Goal: Task Accomplishment & Management: Use online tool/utility

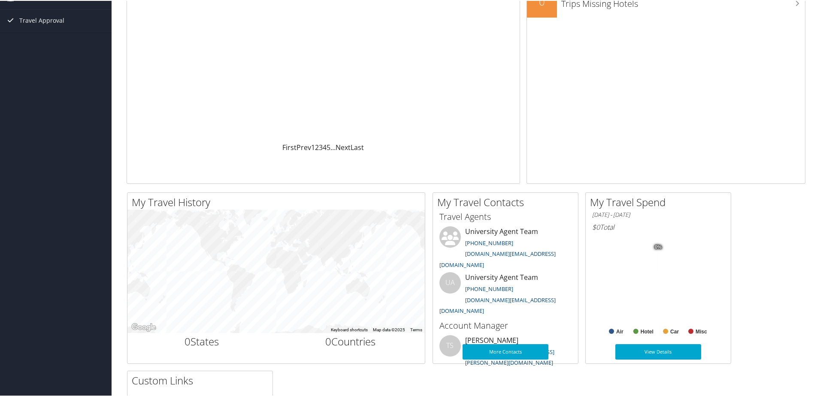
scroll to position [129, 0]
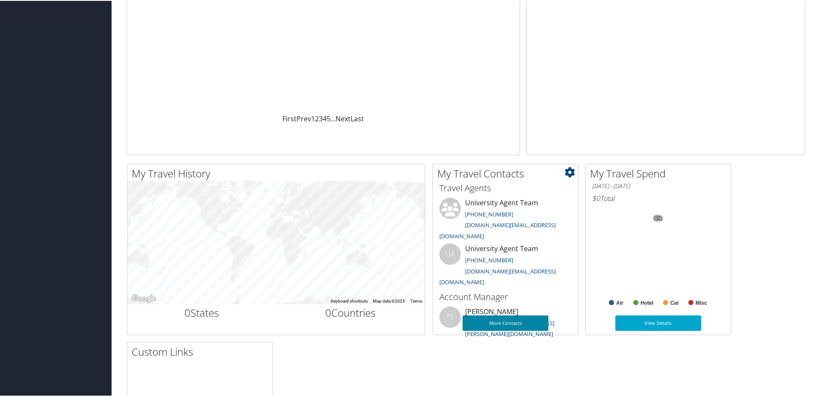
click at [508, 317] on link "More Contacts" at bounding box center [505, 322] width 86 height 15
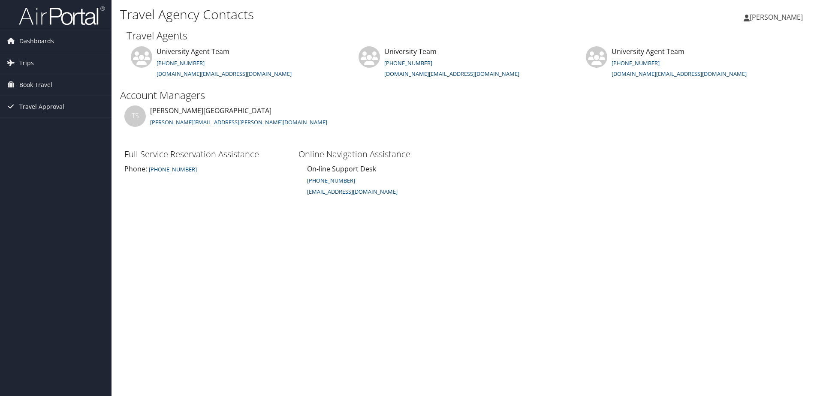
drag, startPoint x: 352, startPoint y: 194, endPoint x: 509, endPoint y: 146, distance: 163.8
click at [509, 146] on ul "TS Tiffany Soja tiffany.soja@cbtravel.com" at bounding box center [468, 127] width 696 height 42
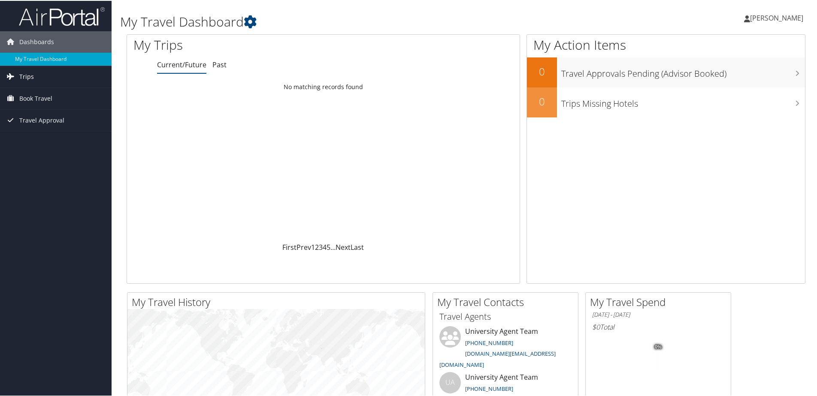
click at [25, 75] on span "Trips" at bounding box center [26, 75] width 15 height 21
click at [49, 134] on span "Book Travel" at bounding box center [35, 136] width 33 height 21
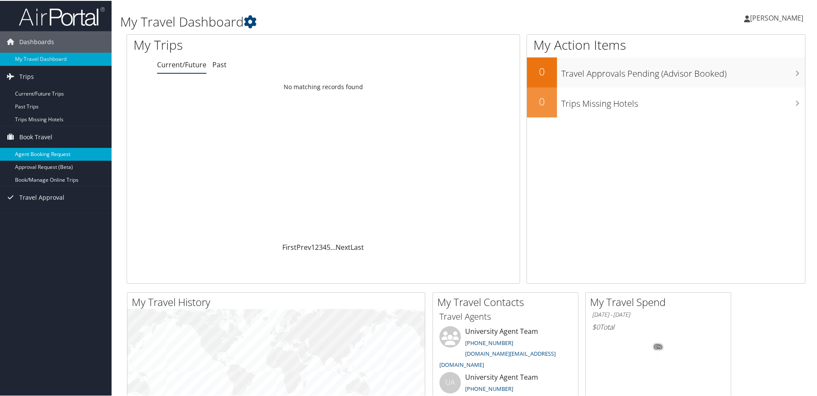
click at [79, 154] on link "Agent Booking Request" at bounding box center [56, 153] width 112 height 13
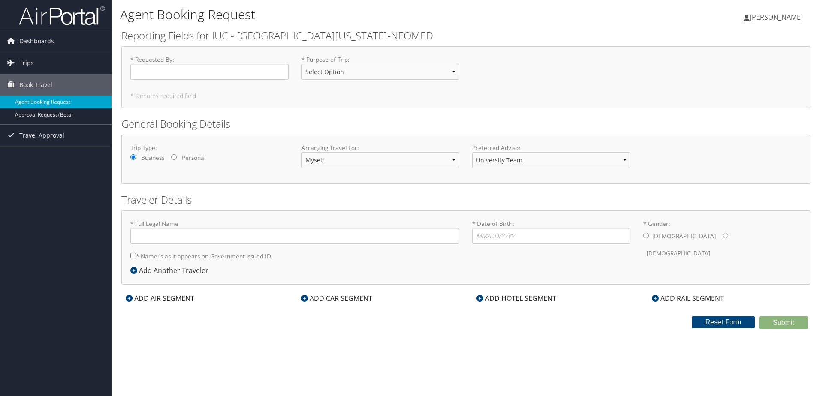
type input "[PERSON_NAME]"
select select "[DOMAIN_NAME][EMAIL_ADDRESS][DOMAIN_NAME]"
click at [23, 58] on span "Trips" at bounding box center [26, 62] width 15 height 21
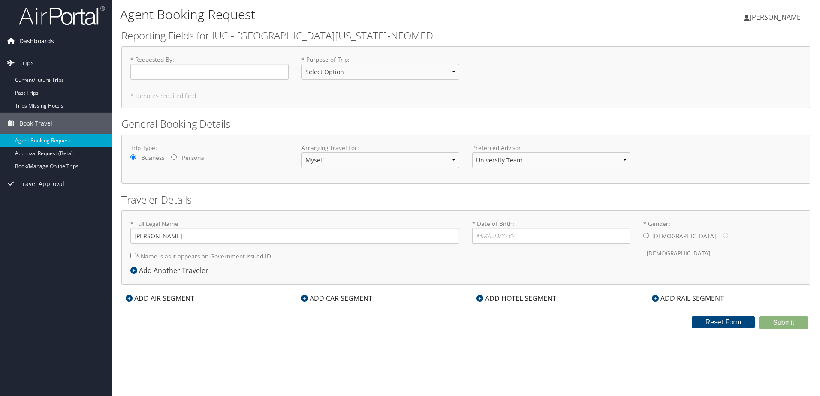
click at [47, 45] on span "Dashboards" at bounding box center [36, 40] width 35 height 21
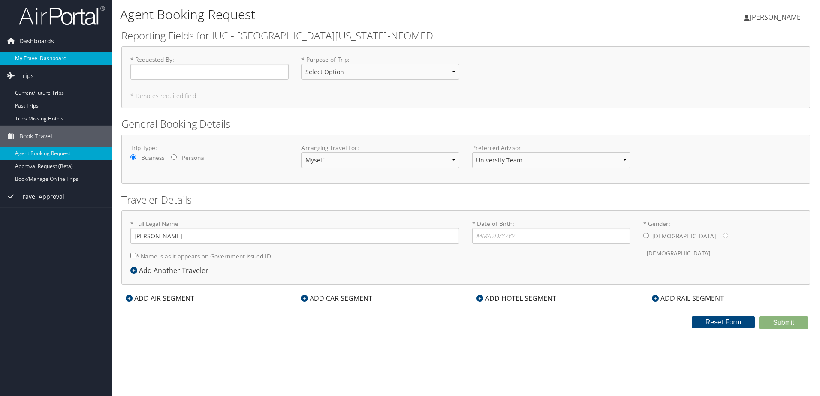
click at [51, 57] on link "My Travel Dashboard" at bounding box center [56, 58] width 112 height 13
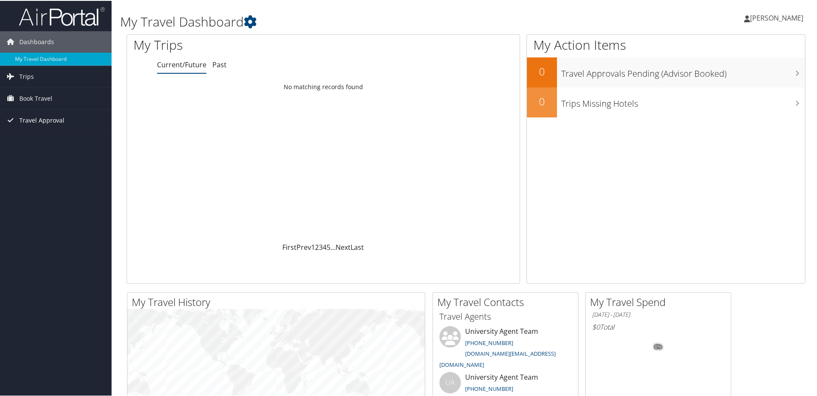
click at [36, 121] on span "Travel Approval" at bounding box center [41, 119] width 45 height 21
click at [57, 103] on link "Book Travel" at bounding box center [56, 97] width 112 height 21
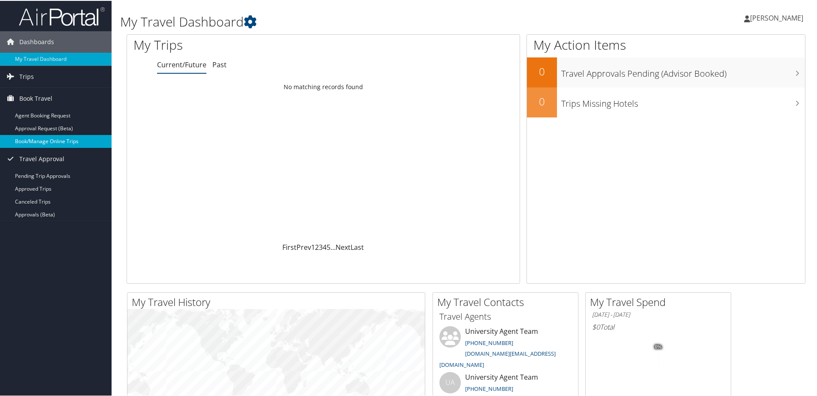
click at [78, 142] on link "Book/Manage Online Trips" at bounding box center [56, 140] width 112 height 13
